Goal: Task Accomplishment & Management: Complete application form

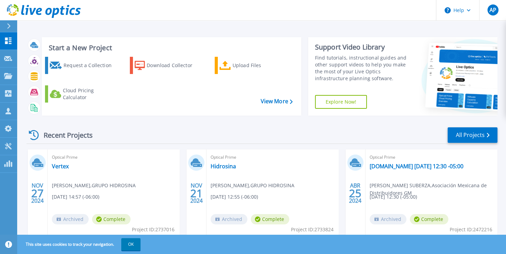
click at [294, 2] on header "Help AP Partner Team Member Alejandro Posadas aposadas@lbsistemas.com.mx LB SIS…" at bounding box center [253, 10] width 506 height 21
click at [98, 68] on div "Request a Collection" at bounding box center [89, 65] width 50 height 14
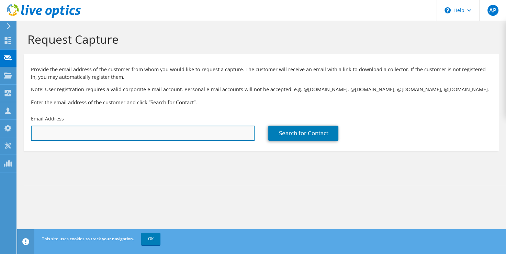
click at [130, 131] on input "text" at bounding box center [143, 132] width 224 height 15
paste input "asanchez@ritch.com.mx"
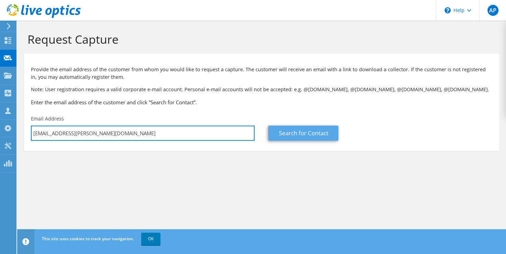
type input "asanchez@ritch.com.mx"
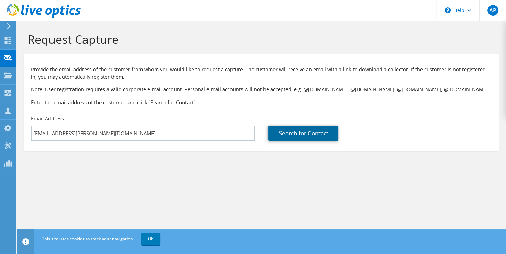
click at [304, 137] on link "Search for Contact" at bounding box center [303, 132] width 70 height 15
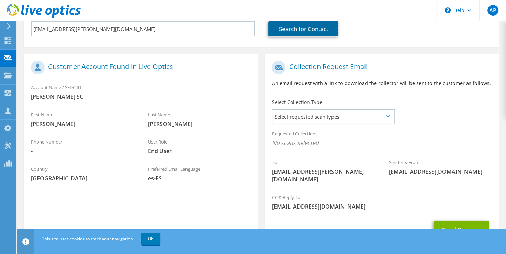
scroll to position [108, 0]
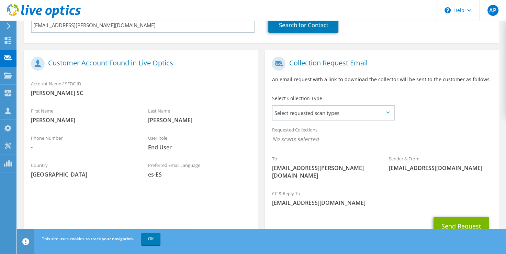
click at [387, 111] on icon at bounding box center [387, 112] width 3 height 2
click at [387, 113] on span "Select requested scan types" at bounding box center [334, 113] width 122 height 14
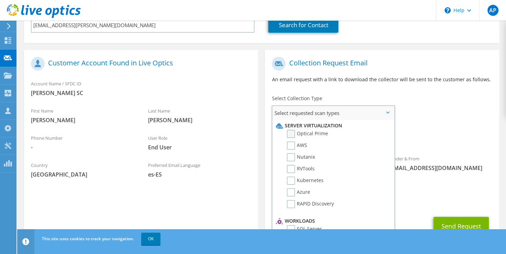
click at [289, 135] on label "Optical Prime" at bounding box center [307, 134] width 41 height 8
click at [0, 0] on input "Optical Prime" at bounding box center [0, 0] width 0 height 0
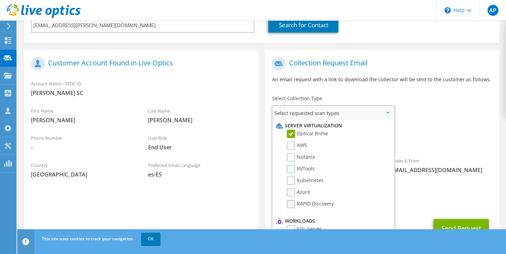
click at [294, 203] on label "RAPID Discovery" at bounding box center [310, 204] width 47 height 8
click at [0, 0] on input "RAPID Discovery" at bounding box center [0, 0] width 0 height 0
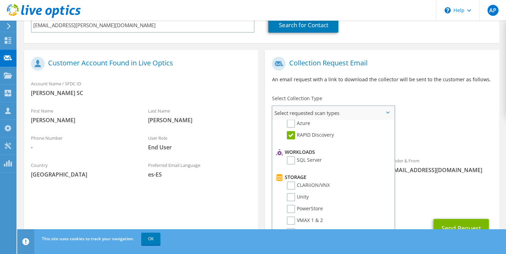
scroll to position [69, 0]
click at [291, 159] on label "SQL Server" at bounding box center [304, 159] width 35 height 8
click at [0, 0] on input "SQL Server" at bounding box center [0, 0] width 0 height 0
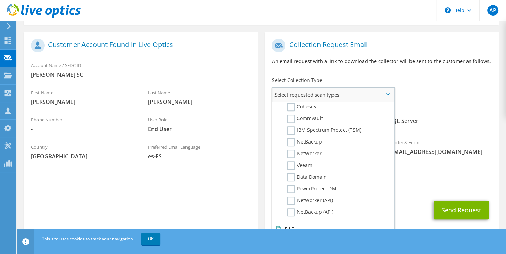
scroll to position [132, 0]
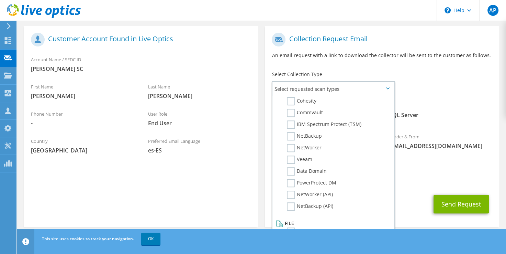
click at [446, 177] on span "[EMAIL_ADDRESS][DOMAIN_NAME]" at bounding box center [382, 181] width 220 height 8
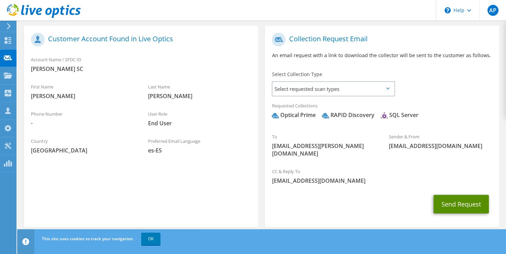
click at [444, 196] on button "Send Request" at bounding box center [461, 204] width 55 height 19
